Goal: Transaction & Acquisition: Purchase product/service

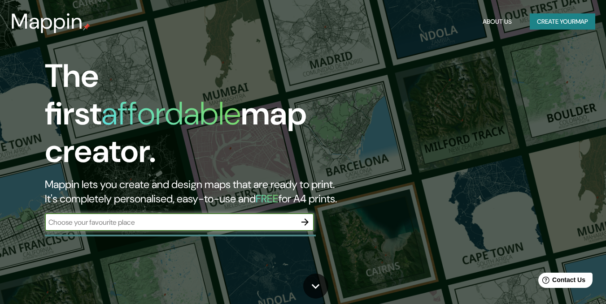
click at [236, 213] on div "​" at bounding box center [179, 222] width 269 height 18
type input "uncuyo"
click at [306, 217] on icon "button" at bounding box center [304, 222] width 11 height 11
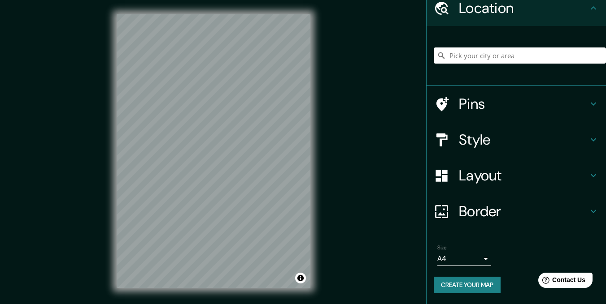
scroll to position [13, 0]
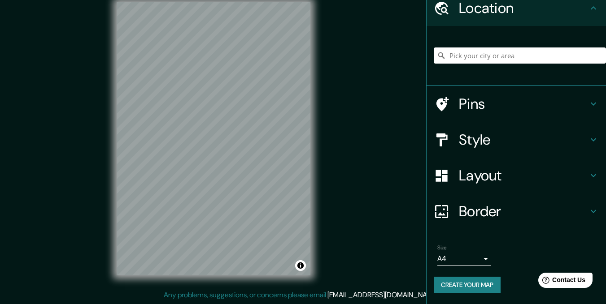
click at [510, 108] on h4 "Pins" at bounding box center [523, 104] width 129 height 18
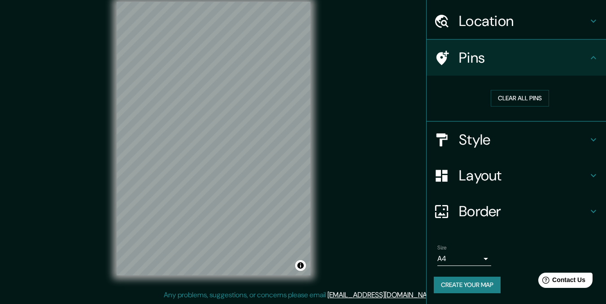
scroll to position [25, 0]
click at [528, 20] on h4 "Location" at bounding box center [523, 22] width 129 height 18
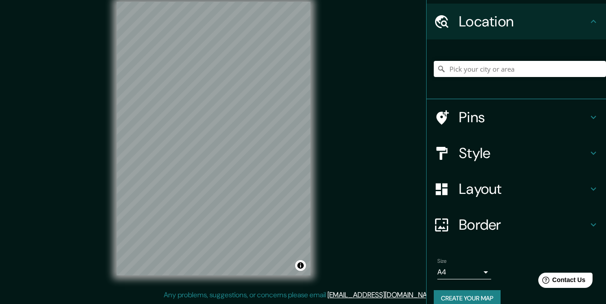
click at [480, 118] on h4 "Pins" at bounding box center [523, 117] width 129 height 18
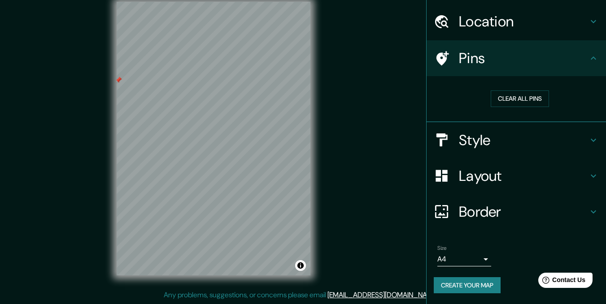
click at [362, 182] on div "Mappin Location Pins Clear all pins Style Layout Border Choose a border. Hint :…" at bounding box center [303, 145] width 606 height 317
click at [192, 124] on div at bounding box center [192, 123] width 7 height 7
click at [493, 145] on h4 "Style" at bounding box center [523, 140] width 129 height 18
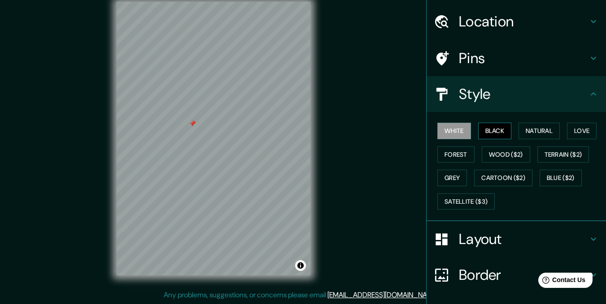
click at [497, 134] on button "Black" at bounding box center [495, 131] width 34 height 17
click at [450, 173] on button "Grey" at bounding box center [452, 178] width 30 height 17
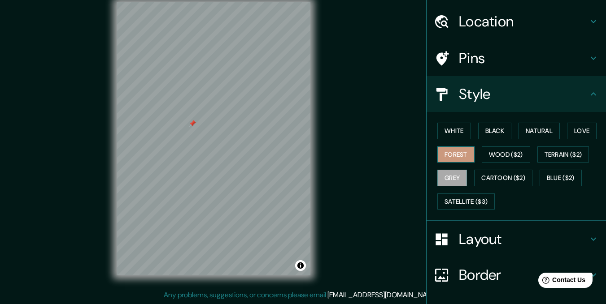
click at [450, 149] on button "Forest" at bounding box center [455, 155] width 37 height 17
click at [575, 126] on button "Love" at bounding box center [582, 131] width 30 height 17
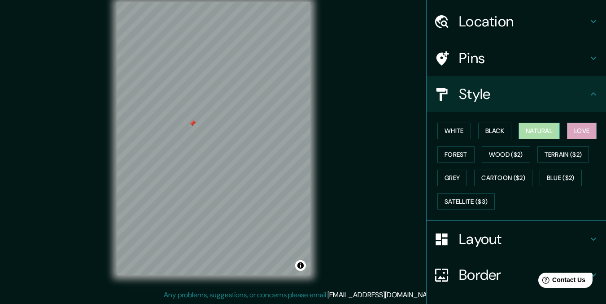
click at [540, 132] on button "Natural" at bounding box center [538, 131] width 41 height 17
click at [445, 151] on button "Forest" at bounding box center [455, 155] width 37 height 17
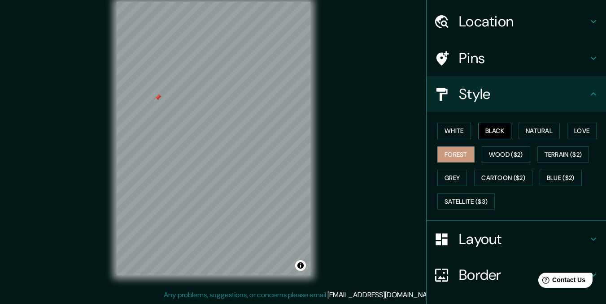
click at [492, 128] on button "Black" at bounding box center [495, 131] width 34 height 17
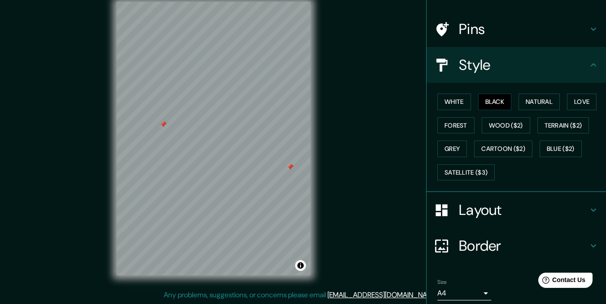
scroll to position [70, 0]
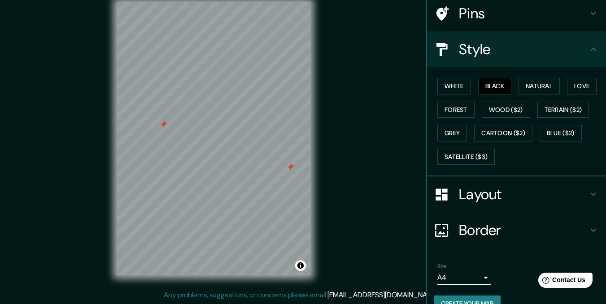
click at [464, 231] on h4 "Border" at bounding box center [523, 230] width 129 height 18
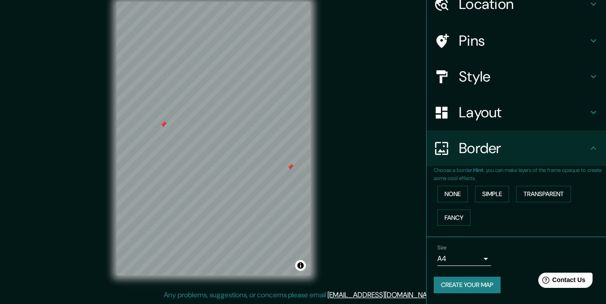
scroll to position [43, 0]
click at [481, 195] on button "Simple" at bounding box center [492, 194] width 34 height 17
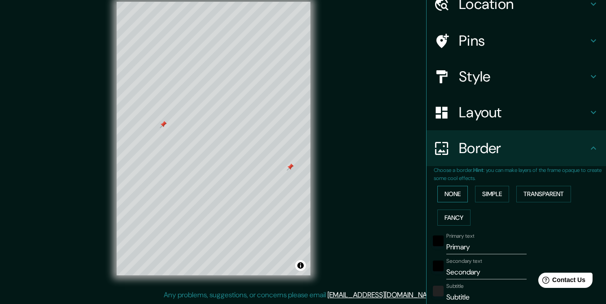
click at [457, 193] on button "None" at bounding box center [452, 194] width 30 height 17
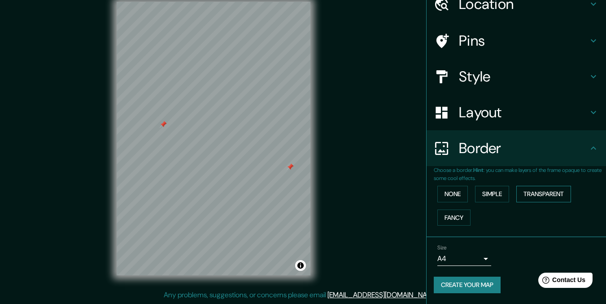
click at [529, 191] on button "Transparent" at bounding box center [543, 194] width 55 height 17
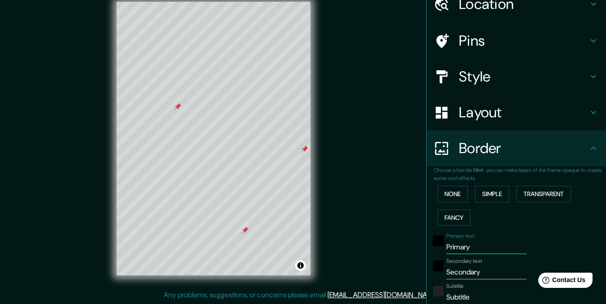
drag, startPoint x: 468, startPoint y: 245, endPoint x: 428, endPoint y: 234, distance: 41.2
click at [430, 234] on div "Primary text Primary" at bounding box center [503, 244] width 147 height 22
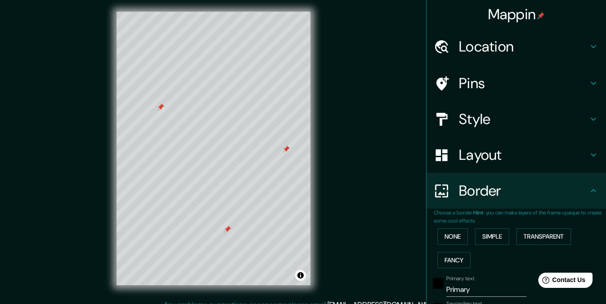
scroll to position [0, 0]
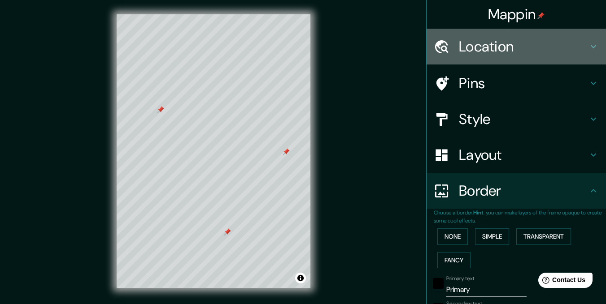
click at [556, 47] on h4 "Location" at bounding box center [523, 47] width 129 height 18
type input "207"
type input "35"
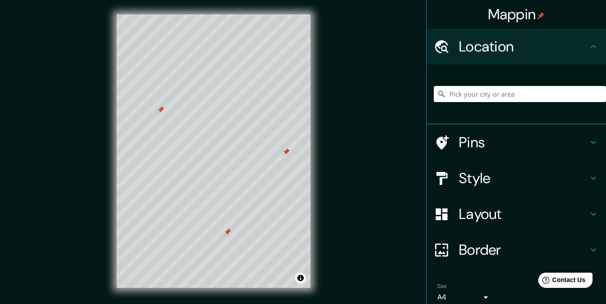
click at [498, 139] on h4 "Pins" at bounding box center [523, 143] width 129 height 18
type input "207"
type input "35"
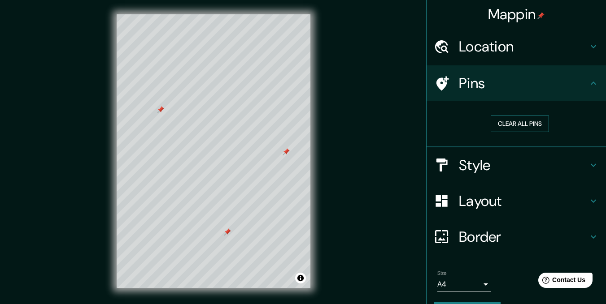
click at [523, 124] on button "Clear all pins" at bounding box center [519, 124] width 58 height 17
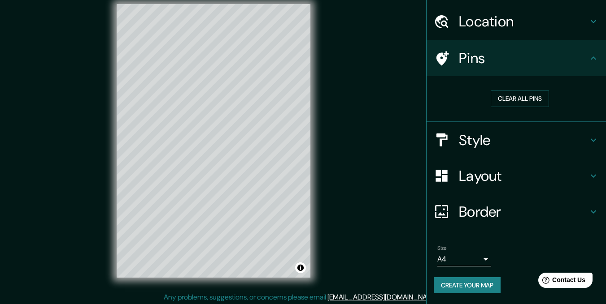
scroll to position [13, 0]
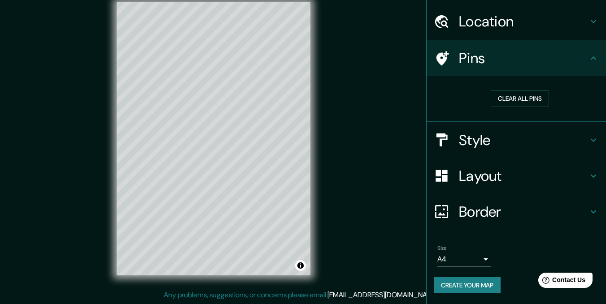
click at [462, 177] on h4 "Layout" at bounding box center [523, 176] width 129 height 18
type input "207"
type input "35"
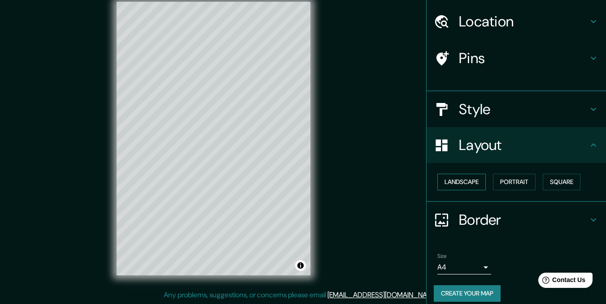
scroll to position [18, 0]
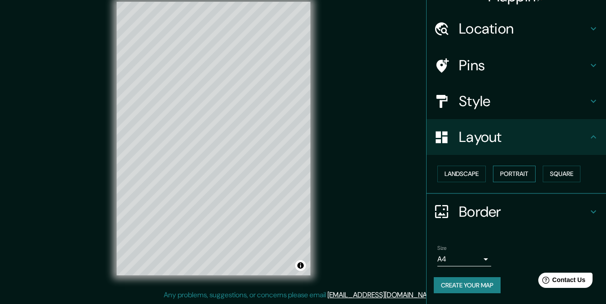
click at [500, 176] on button "Portrait" at bounding box center [514, 174] width 43 height 17
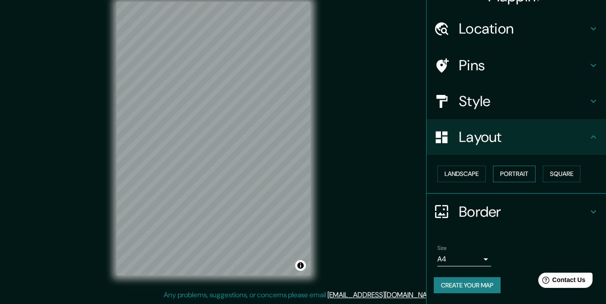
click at [500, 176] on button "Portrait" at bounding box center [514, 174] width 43 height 17
click at [465, 169] on button "Landscape" at bounding box center [461, 174] width 48 height 17
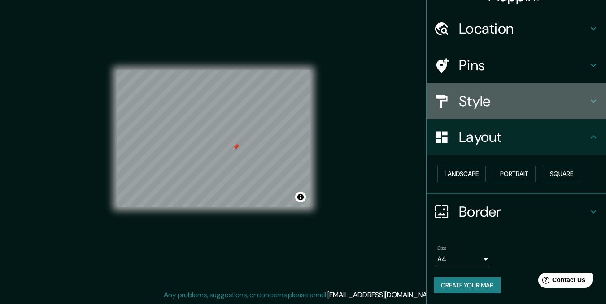
click at [472, 98] on h4 "Style" at bounding box center [523, 101] width 129 height 18
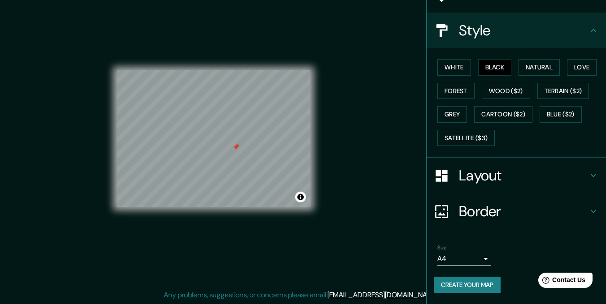
click at [463, 207] on h4 "Border" at bounding box center [523, 212] width 129 height 18
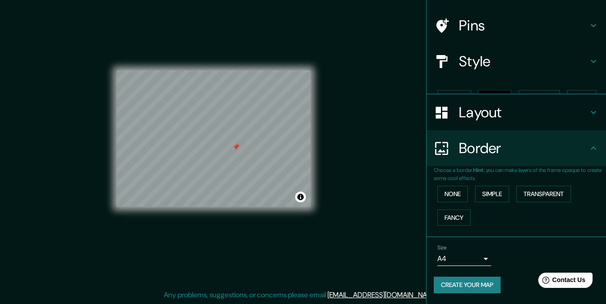
scroll to position [43, 0]
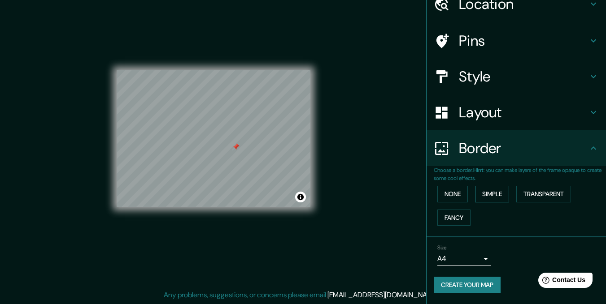
click at [487, 190] on button "Simple" at bounding box center [492, 194] width 34 height 17
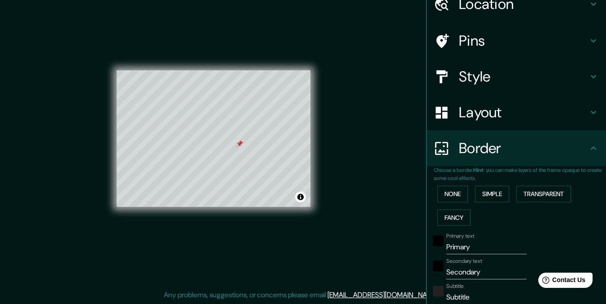
click at [470, 47] on h4 "Pins" at bounding box center [523, 41] width 129 height 18
type input "173"
type input "35"
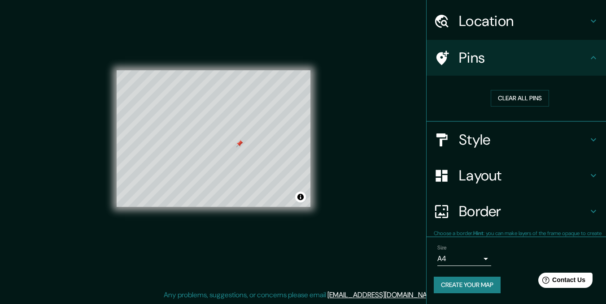
scroll to position [25, 0]
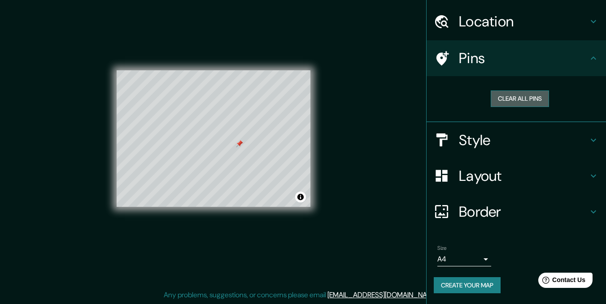
click at [504, 95] on button "Clear all pins" at bounding box center [519, 99] width 58 height 17
drag, startPoint x: 352, startPoint y: 221, endPoint x: 247, endPoint y: 251, distance: 109.1
click at [247, 251] on div "Mappin Location Pins Clear all pins Style Layout Border Choose a border. Hint :…" at bounding box center [303, 145] width 606 height 317
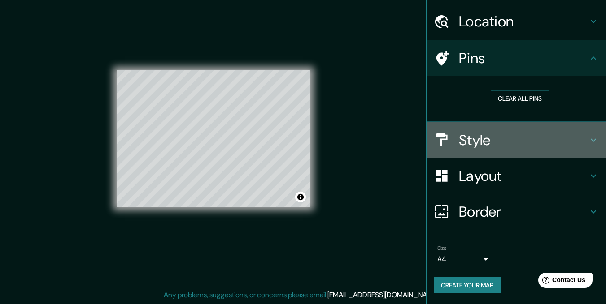
drag, startPoint x: 481, startPoint y: 142, endPoint x: 472, endPoint y: 156, distance: 16.4
click at [480, 142] on h4 "Style" at bounding box center [523, 140] width 129 height 18
type input "173"
type input "35"
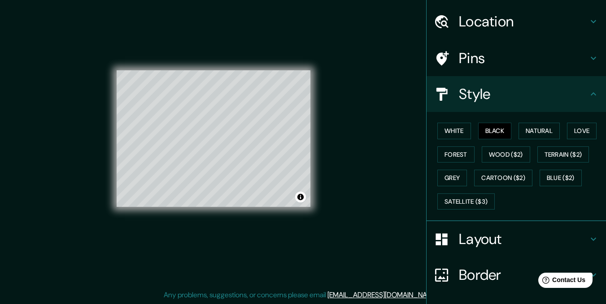
click at [489, 237] on h4 "Layout" at bounding box center [523, 239] width 129 height 18
type input "173"
type input "35"
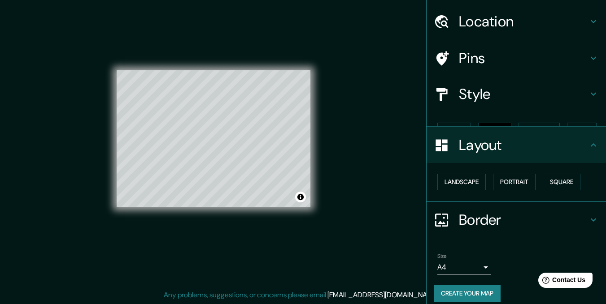
scroll to position [18, 0]
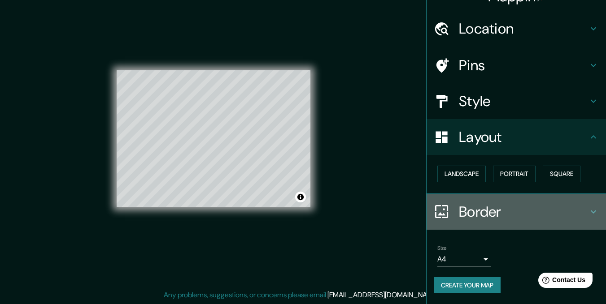
click at [476, 210] on h4 "Border" at bounding box center [523, 212] width 129 height 18
type input "173"
type input "35"
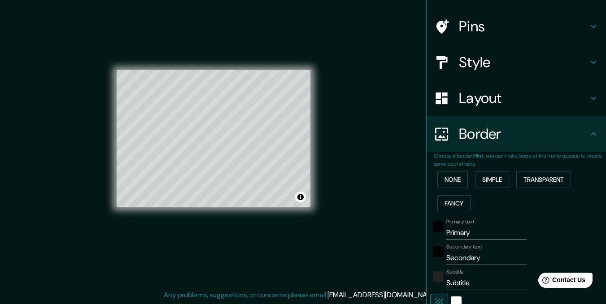
scroll to position [108, 0]
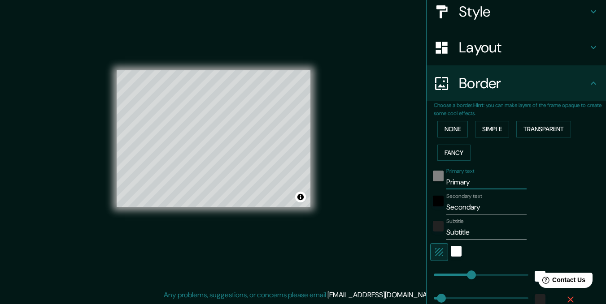
drag, startPoint x: 475, startPoint y: 180, endPoint x: 433, endPoint y: 178, distance: 41.7
click at [433, 178] on div "Primary text Primary" at bounding box center [503, 179] width 147 height 22
type input "M"
type input "173"
type input "35"
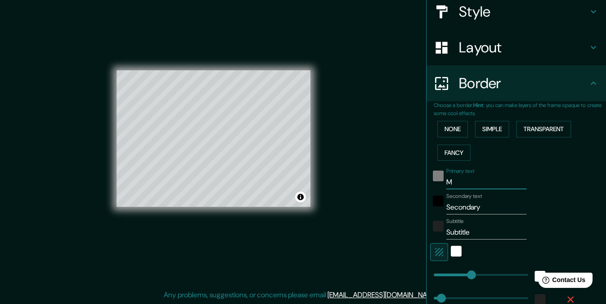
type input "Ma"
type input "173"
type input "35"
type input "Mar"
type input "173"
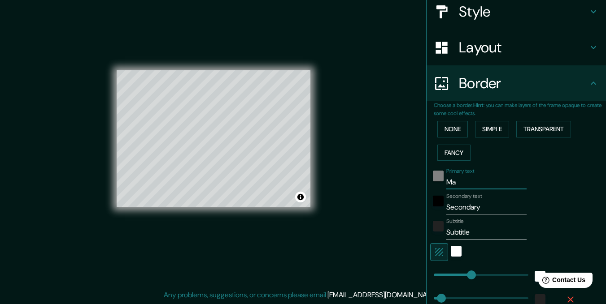
type input "35"
type input "Ma"
type input "173"
type input "35"
type input "M"
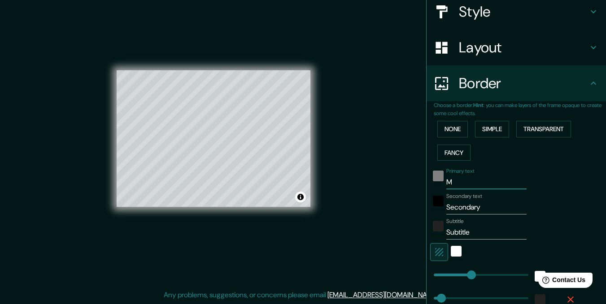
type input "173"
type input "35"
type input "173"
type input "35"
type input "1"
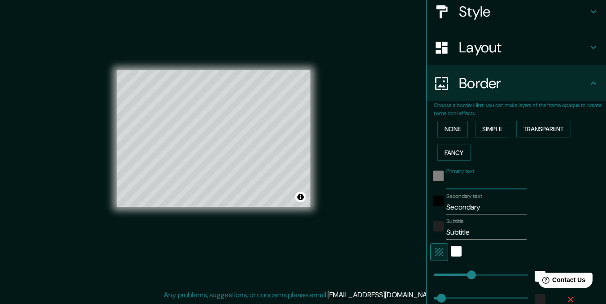
type input "173"
type input "35"
type input "17"
type input "173"
type input "35"
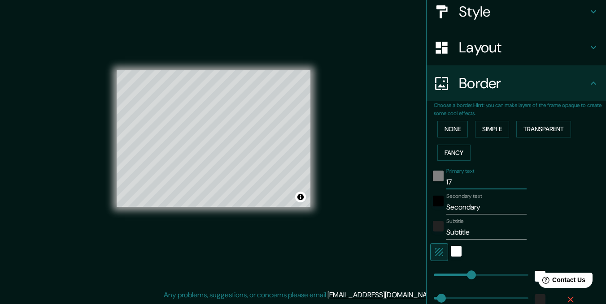
type input "17/"
type input "173"
type input "35"
type input "17/9"
type input "173"
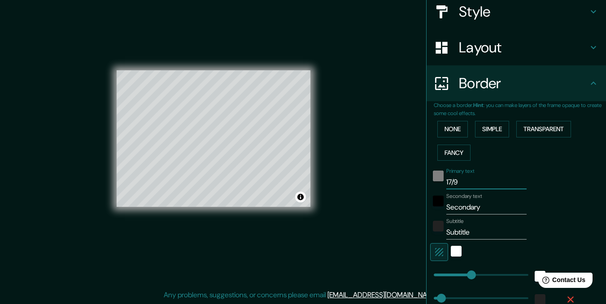
type input "35"
type input "17/9"
drag, startPoint x: 485, startPoint y: 209, endPoint x: 441, endPoint y: 211, distance: 43.5
click at [446, 211] on input "Secondary" at bounding box center [486, 207] width 80 height 14
type input "1"
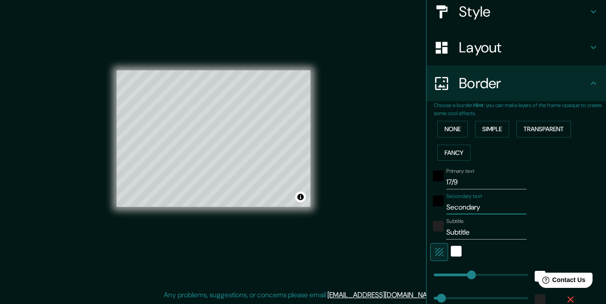
type input "173"
type input "35"
type input "17"
type input "173"
type input "35"
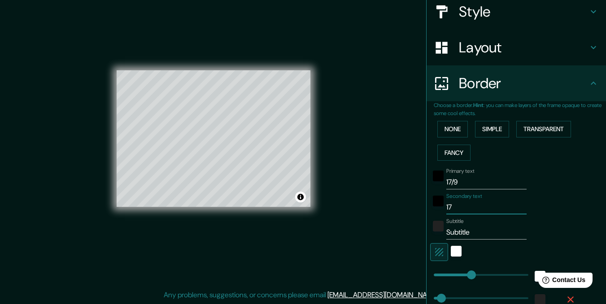
type input "17H"
type input "173"
type input "35"
type input "17Ho"
type input "173"
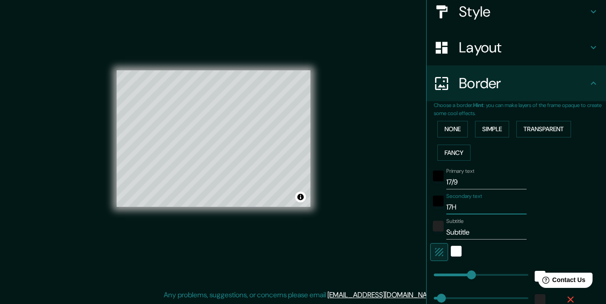
type input "35"
type input "17Hoo"
type input "173"
type input "35"
type input "17Ho"
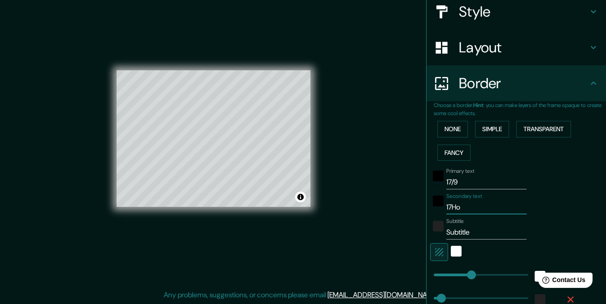
type input "173"
type input "35"
type input "17H"
type input "173"
type input "35"
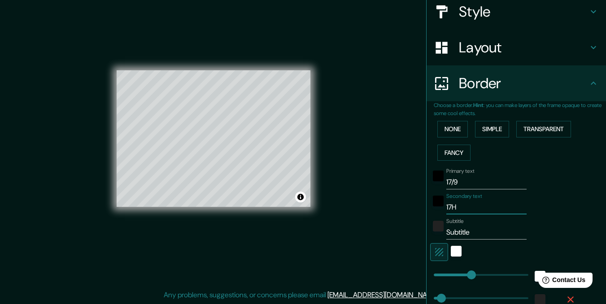
type input "17"
type input "173"
type input "35"
type input "17"
type input "173"
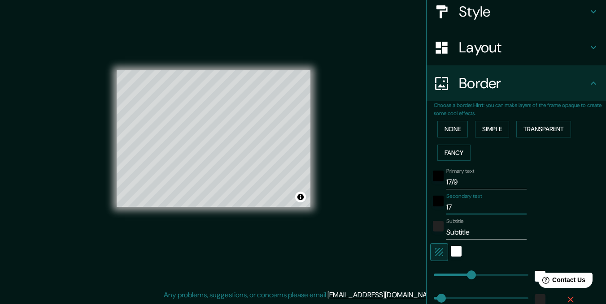
type input "35"
type input "17 h"
type input "173"
type input "35"
type input "17 ho"
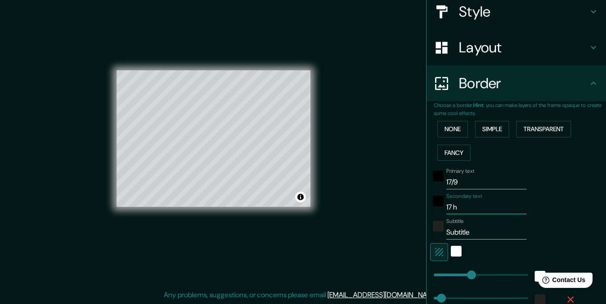
type input "173"
type input "35"
type input "17 hor"
type input "173"
type input "35"
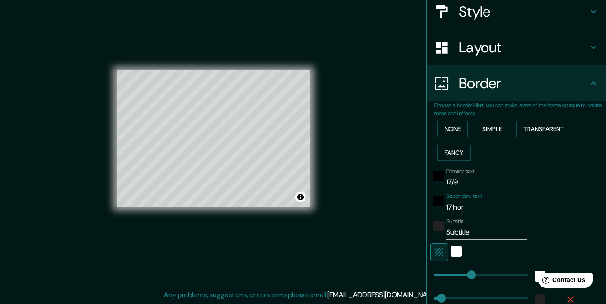
type input "17 hora"
type input "173"
type input "35"
type input "17 horas"
type input "173"
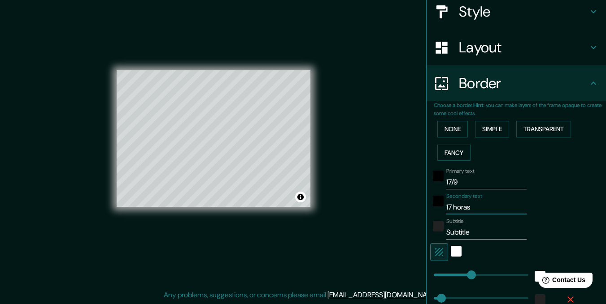
type input "35"
type input "17 horas"
click at [453, 131] on button "None" at bounding box center [452, 129] width 30 height 17
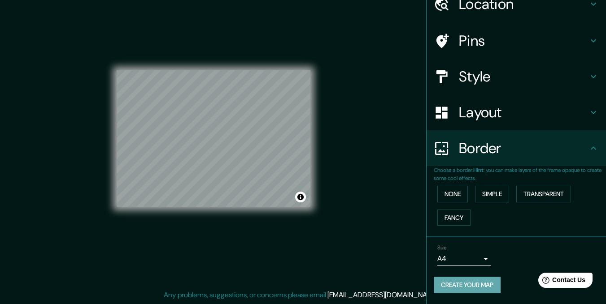
click at [474, 287] on button "Create your map" at bounding box center [466, 285] width 67 height 17
click at [453, 283] on button "Create your map" at bounding box center [466, 285] width 67 height 17
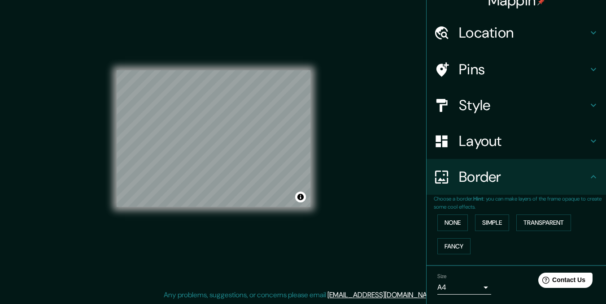
scroll to position [0, 0]
